Goal: Information Seeking & Learning: Learn about a topic

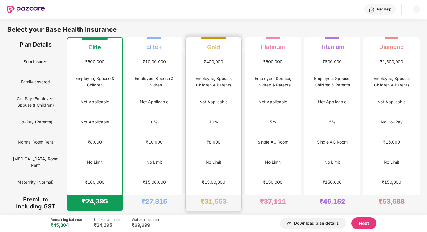
click at [233, 114] on div "10%" at bounding box center [213, 122] width 48 height 20
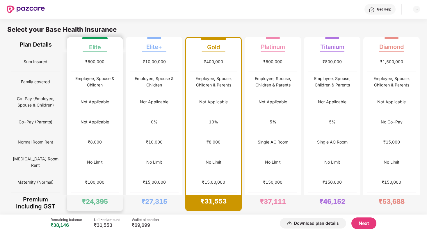
click at [108, 94] on div "Not Applicable" at bounding box center [95, 102] width 48 height 20
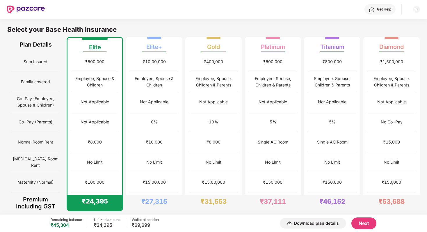
click at [156, 99] on div "Not Applicable" at bounding box center [154, 102] width 29 height 6
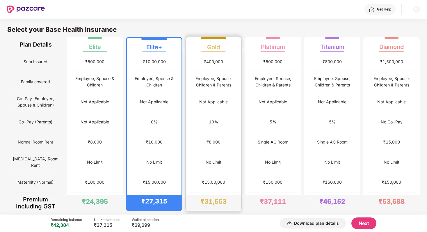
click at [217, 110] on div "Not Applicable" at bounding box center [213, 102] width 48 height 20
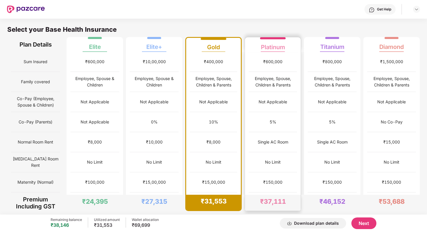
click at [281, 117] on div "5%" at bounding box center [273, 122] width 48 height 20
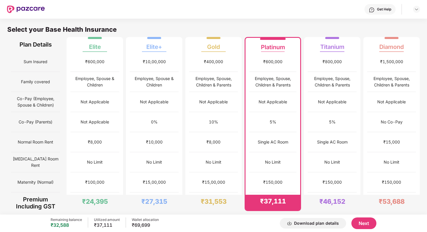
click at [343, 122] on div "5%" at bounding box center [332, 122] width 49 height 20
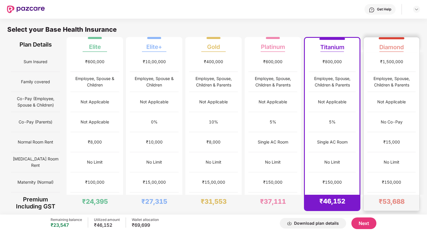
click at [394, 129] on div "No Co-Pay" at bounding box center [391, 122] width 48 height 20
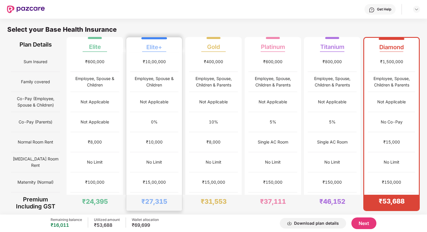
click at [82, 113] on div "Not Applicable" at bounding box center [94, 122] width 49 height 20
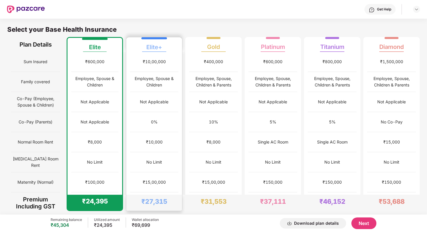
click at [160, 164] on div "No Limit" at bounding box center [154, 162] width 16 height 6
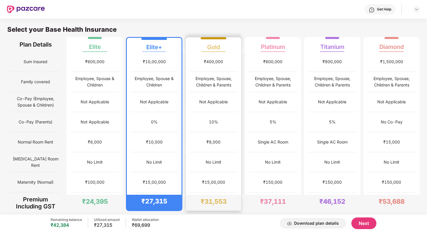
click at [216, 167] on div "No Limit" at bounding box center [213, 162] width 48 height 20
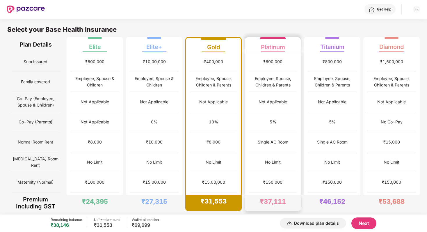
click at [280, 163] on div "No Limit" at bounding box center [273, 162] width 16 height 6
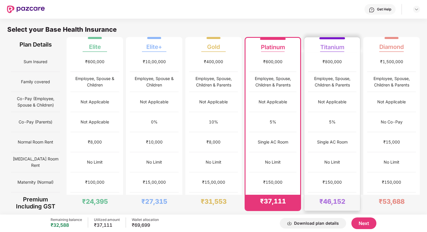
click at [335, 159] on div "No Limit" at bounding box center [332, 162] width 16 height 6
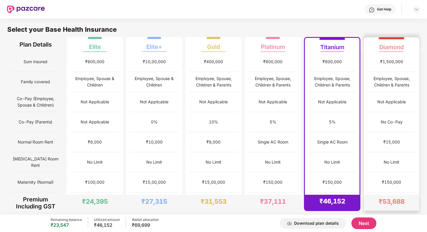
click at [378, 160] on div "No Limit" at bounding box center [391, 162] width 48 height 20
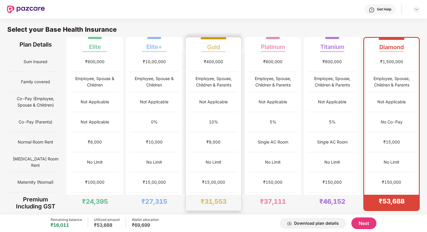
click at [199, 137] on div "₹8,000" at bounding box center [213, 142] width 48 height 20
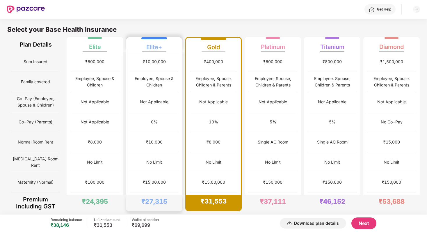
click at [136, 120] on div "0%" at bounding box center [154, 122] width 48 height 20
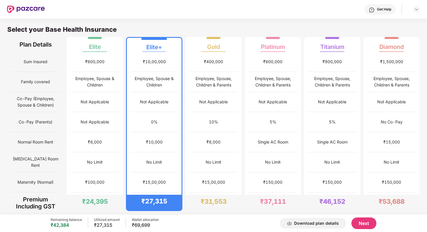
click at [98, 109] on div "Not Applicable" at bounding box center [94, 102] width 49 height 20
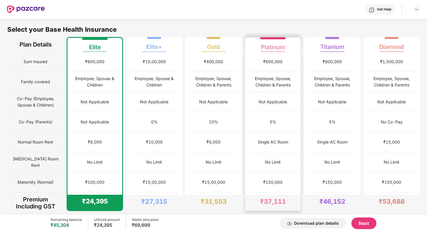
click at [254, 113] on div "5%" at bounding box center [273, 122] width 48 height 20
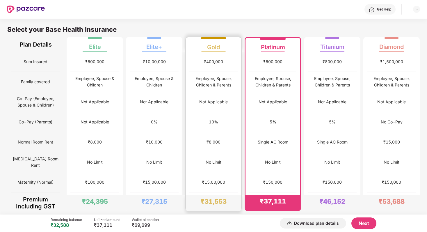
click at [222, 103] on div "Not Applicable" at bounding box center [213, 102] width 29 height 6
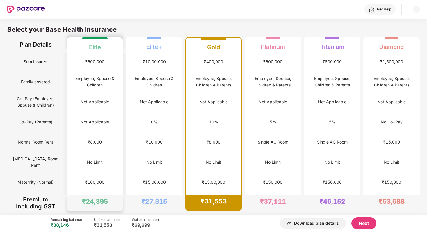
click at [86, 84] on div "Employee, Spouse & Children" at bounding box center [95, 81] width 48 height 13
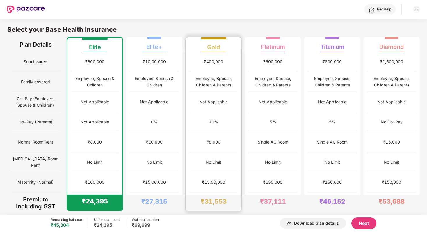
click at [212, 95] on div "Not Applicable" at bounding box center [213, 102] width 48 height 20
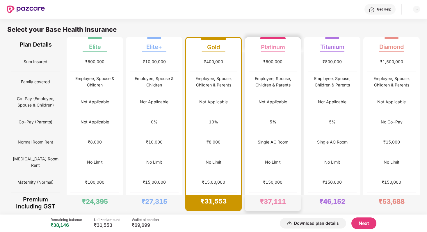
click at [289, 113] on div "5%" at bounding box center [273, 122] width 48 height 20
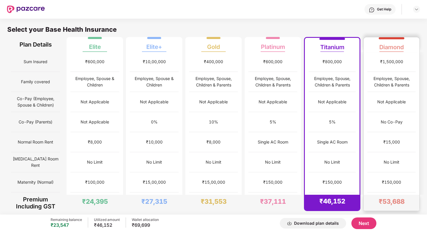
click at [407, 135] on div "₹15,000" at bounding box center [391, 142] width 48 height 20
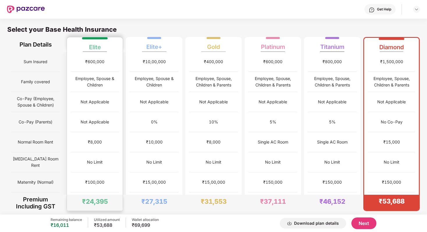
click at [109, 105] on div "Not Applicable" at bounding box center [95, 102] width 48 height 20
